Goal: Task Accomplishment & Management: Complete application form

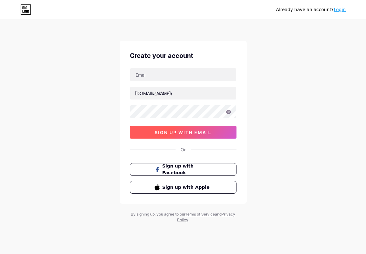
click at [169, 135] on button "sign up with email" at bounding box center [183, 132] width 107 height 13
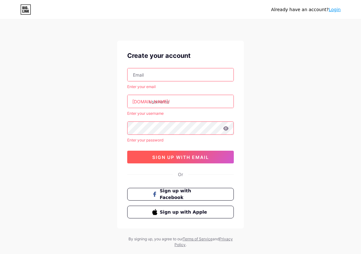
click at [171, 156] on span "sign up with email" at bounding box center [180, 156] width 57 height 5
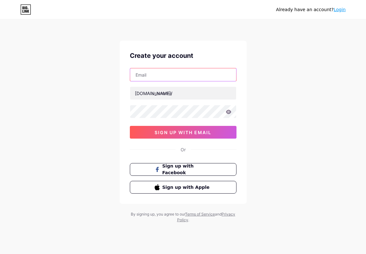
click at [202, 76] on input "text" at bounding box center [183, 74] width 106 height 13
type input "[EMAIL_ADDRESS][DOMAIN_NAME]"
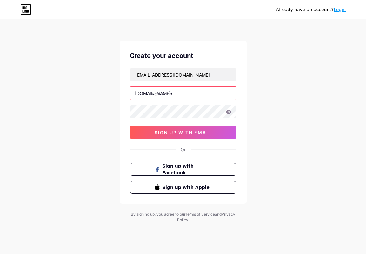
click at [169, 94] on input "text" at bounding box center [183, 93] width 106 height 13
type input "i"
type input "idebet"
click at [228, 113] on icon at bounding box center [228, 111] width 5 height 4
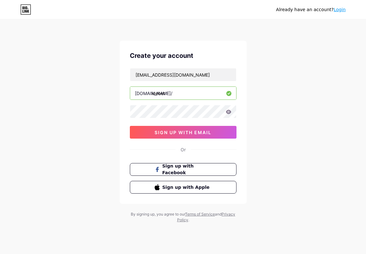
click at [229, 112] on icon at bounding box center [228, 111] width 5 height 4
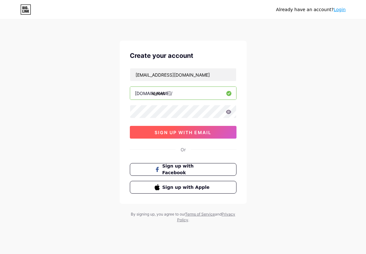
click at [173, 129] on span "sign up with email" at bounding box center [183, 131] width 57 height 5
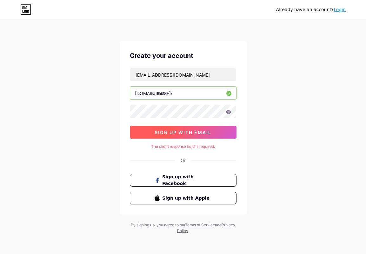
click at [173, 129] on span "sign up with email" at bounding box center [183, 131] width 57 height 5
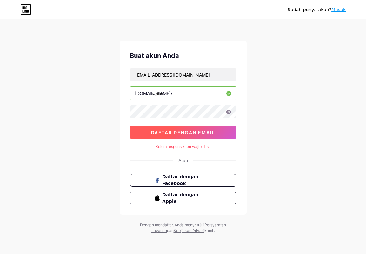
click at [189, 128] on button "daftar dengan email" at bounding box center [183, 132] width 107 height 13
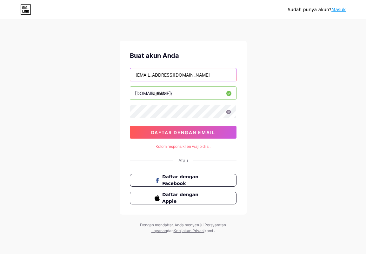
click at [196, 75] on input "[EMAIL_ADDRESS][DOMAIN_NAME]" at bounding box center [183, 74] width 106 height 13
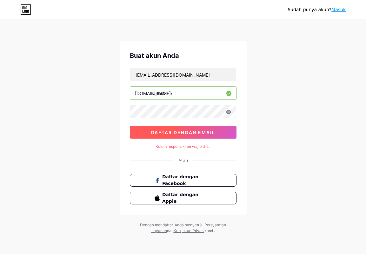
click at [187, 133] on font "daftar dengan email" at bounding box center [183, 131] width 64 height 5
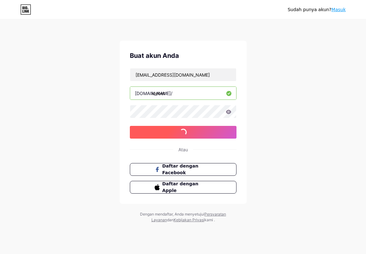
click at [187, 133] on font "daftar dengan email" at bounding box center [183, 131] width 64 height 5
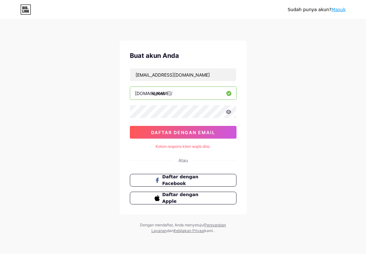
click at [228, 113] on icon at bounding box center [228, 111] width 5 height 4
click at [57, 95] on div "Sudah punya akun? Masuk Buat akun Anda [EMAIL_ADDRESS][DOMAIN_NAME] [DOMAIN_NAM…" at bounding box center [183, 127] width 366 height 254
click at [204, 125] on div "[EMAIL_ADDRESS][DOMAIN_NAME] [DOMAIN_NAME]/ idebet daftar dengan email" at bounding box center [183, 103] width 107 height 70
